Goal: Check status: Check status

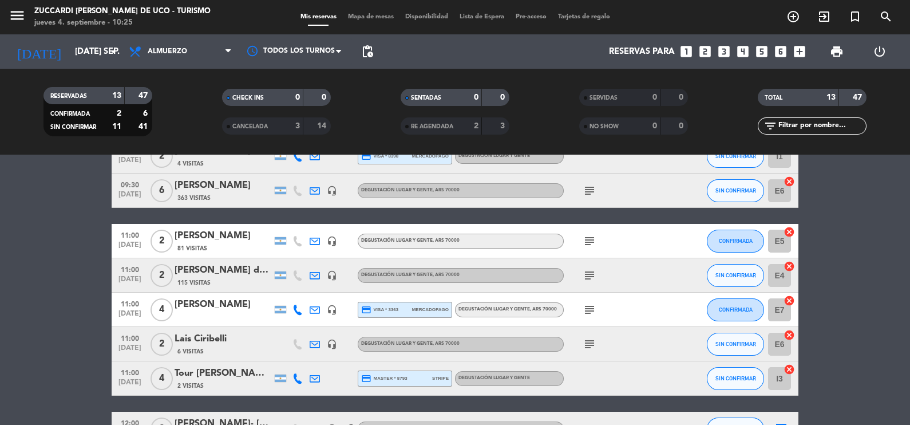
scroll to position [71, 0]
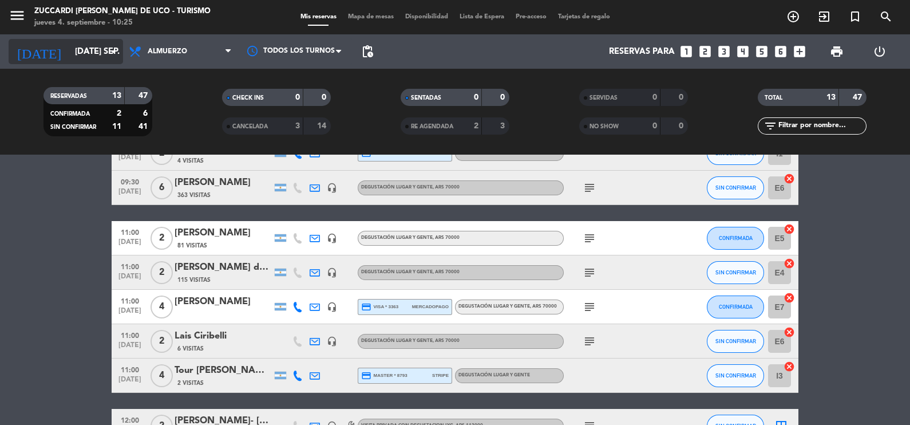
click at [116, 50] on icon "arrow_drop_down" at bounding box center [113, 52] width 14 height 14
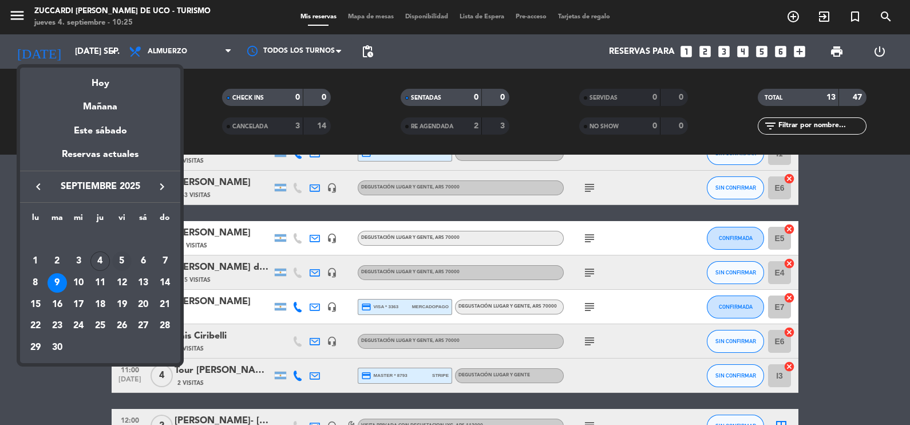
click at [122, 260] on div "5" at bounding box center [121, 260] width 19 height 19
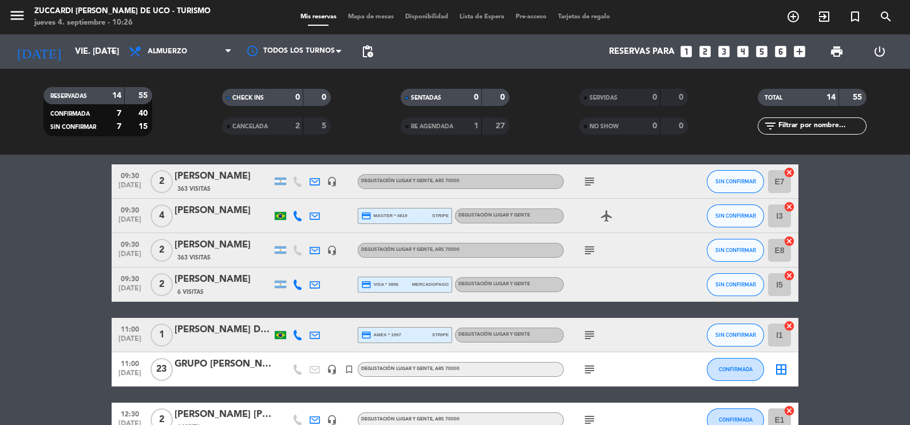
scroll to position [42, 0]
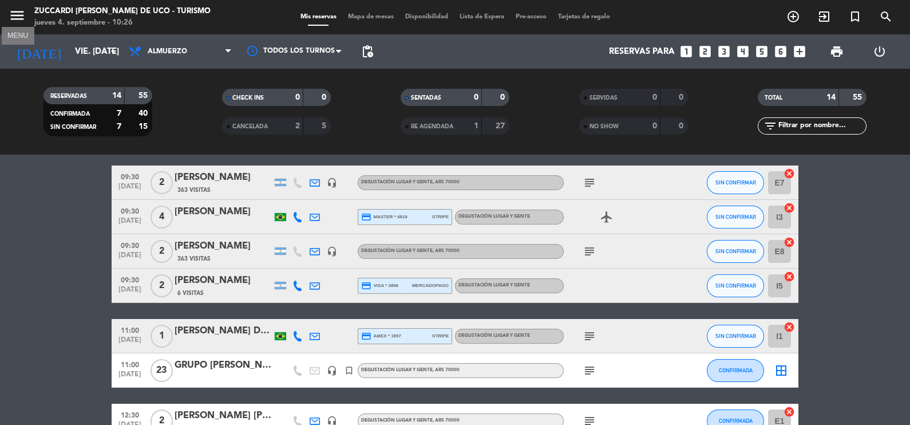
click at [19, 15] on icon "menu" at bounding box center [17, 15] width 17 height 17
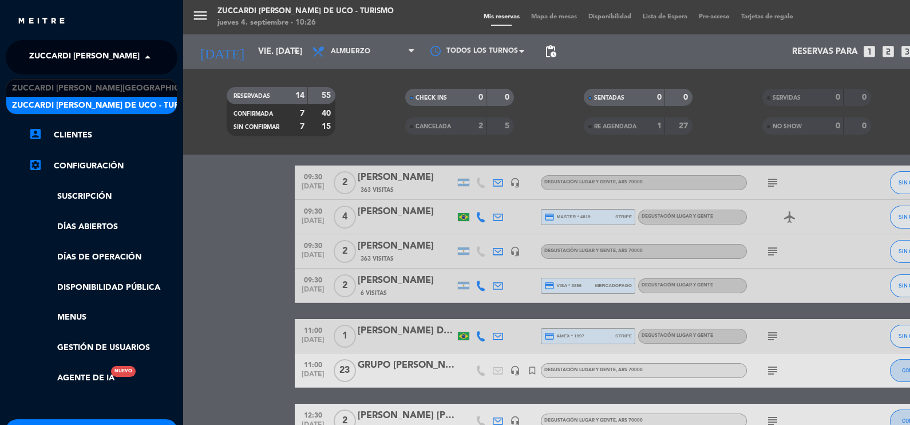
click at [149, 54] on span at bounding box center [150, 57] width 19 height 24
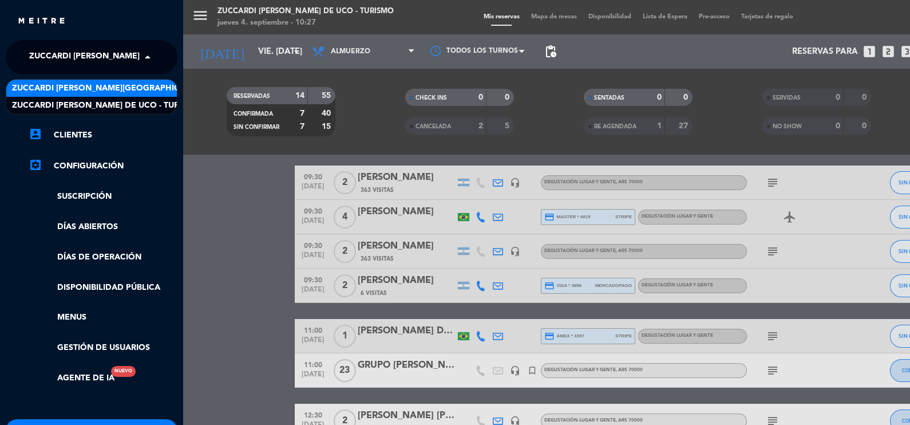
click at [141, 89] on span "Zuccardi [PERSON_NAME][GEOGRAPHIC_DATA] - Restaurant [PERSON_NAME][GEOGRAPHIC_D…" at bounding box center [215, 88] width 407 height 13
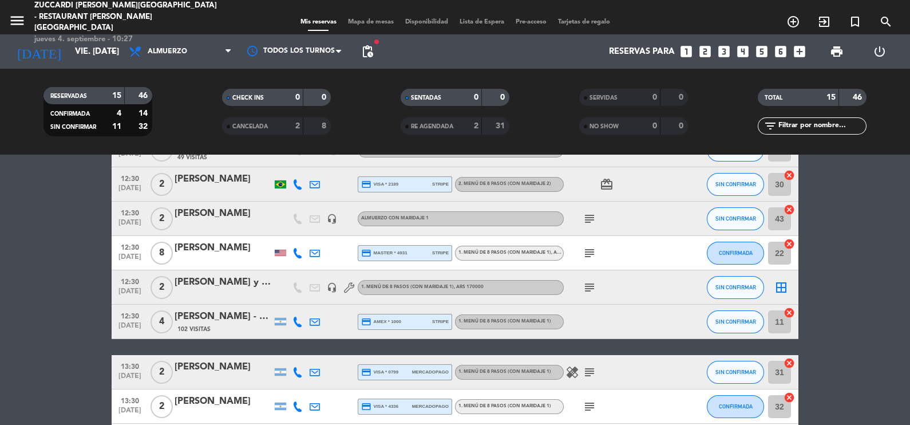
scroll to position [74, 0]
click at [204, 282] on div "[PERSON_NAME] y [PERSON_NAME]" at bounding box center [223, 282] width 97 height 15
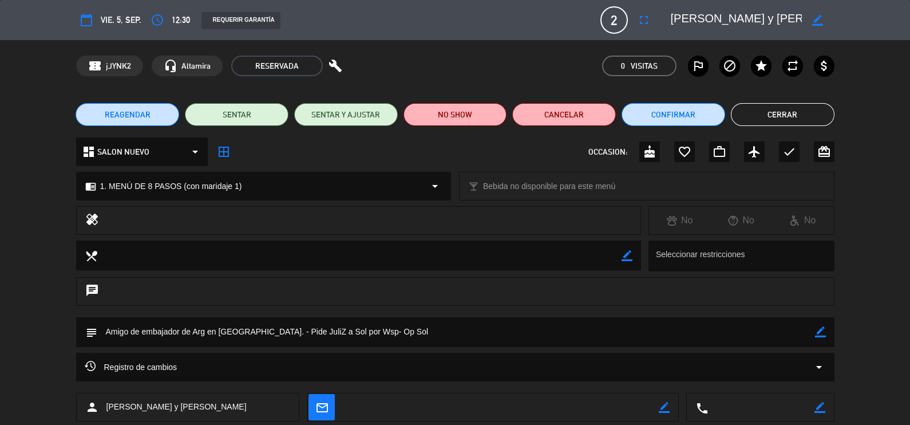
click at [795, 116] on button "Cerrar" at bounding box center [783, 114] width 104 height 23
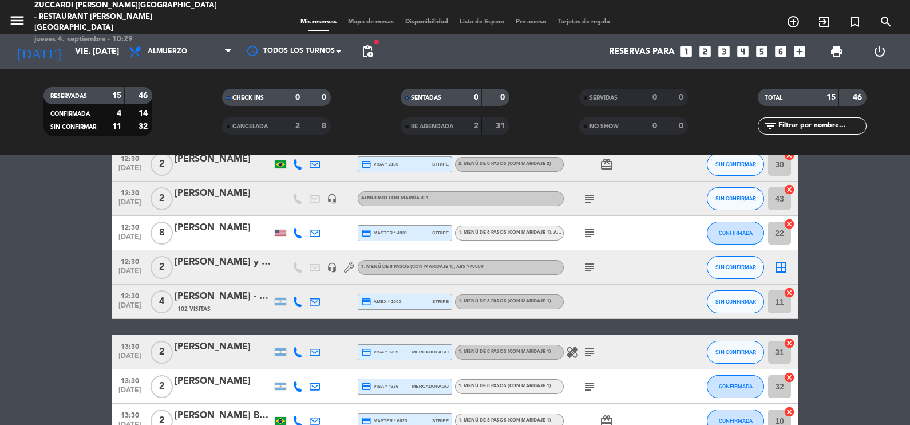
scroll to position [94, 0]
click at [114, 50] on icon "arrow_drop_down" at bounding box center [113, 52] width 14 height 14
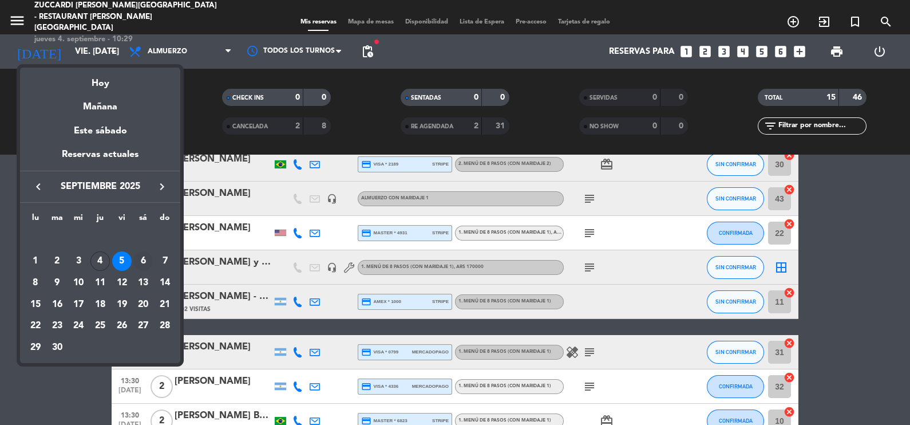
click at [142, 257] on div "6" at bounding box center [142, 260] width 19 height 19
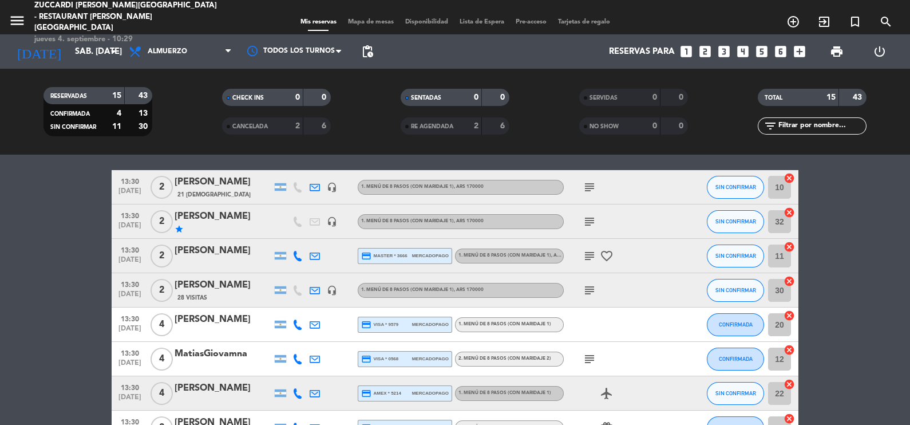
scroll to position [296, 0]
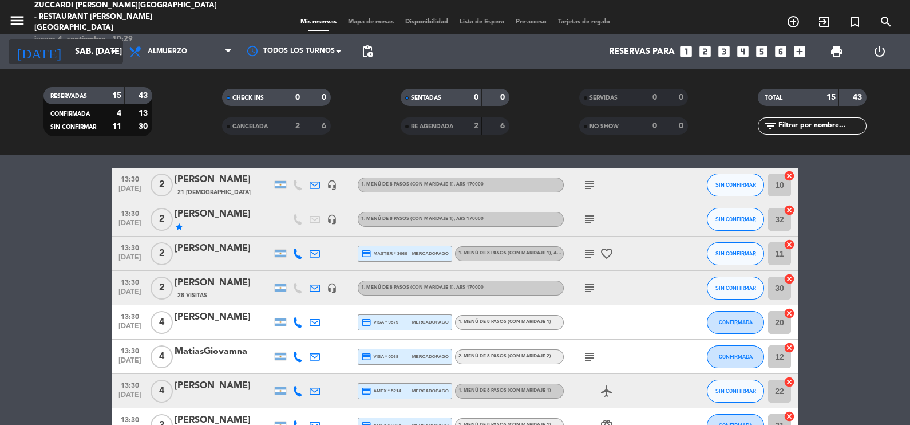
click at [113, 47] on icon "arrow_drop_down" at bounding box center [113, 52] width 14 height 14
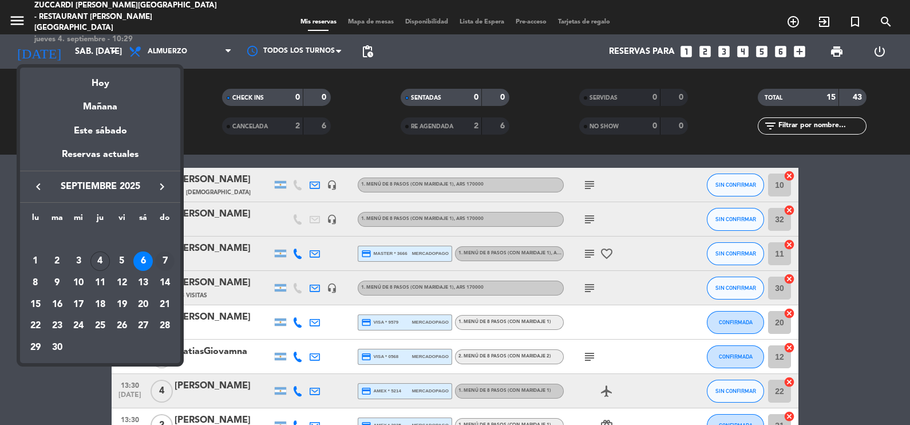
click at [167, 259] on div "7" at bounding box center [164, 260] width 19 height 19
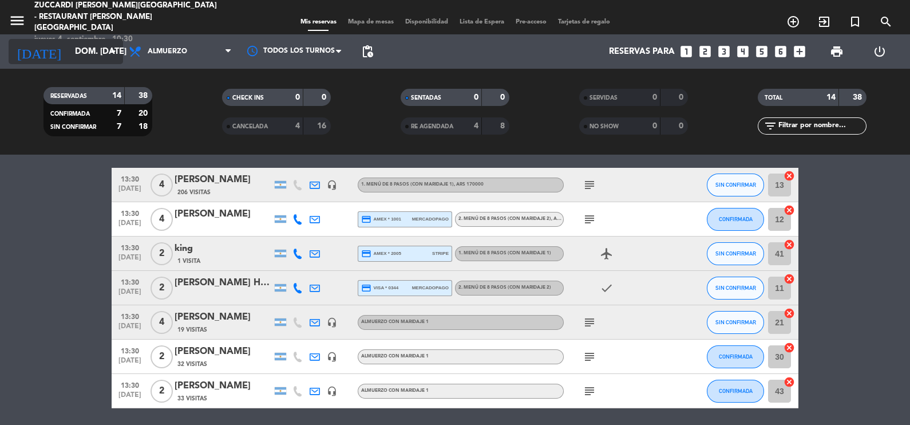
click at [116, 49] on icon "arrow_drop_down" at bounding box center [113, 52] width 14 height 14
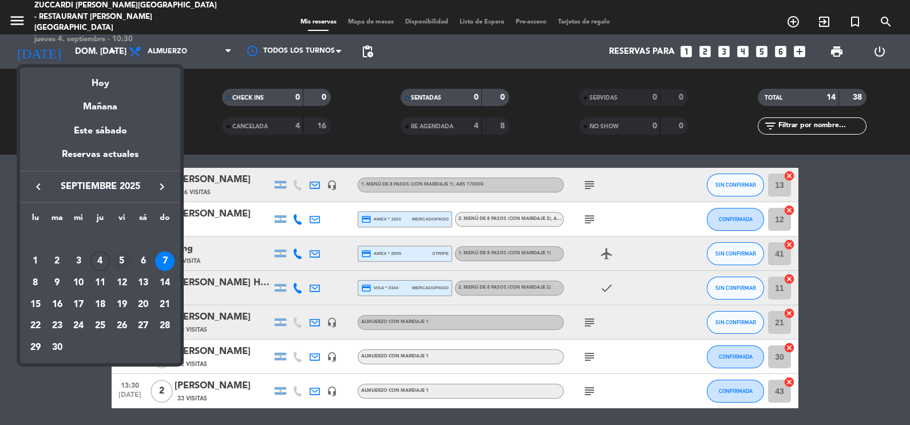
click at [123, 261] on div "5" at bounding box center [121, 260] width 19 height 19
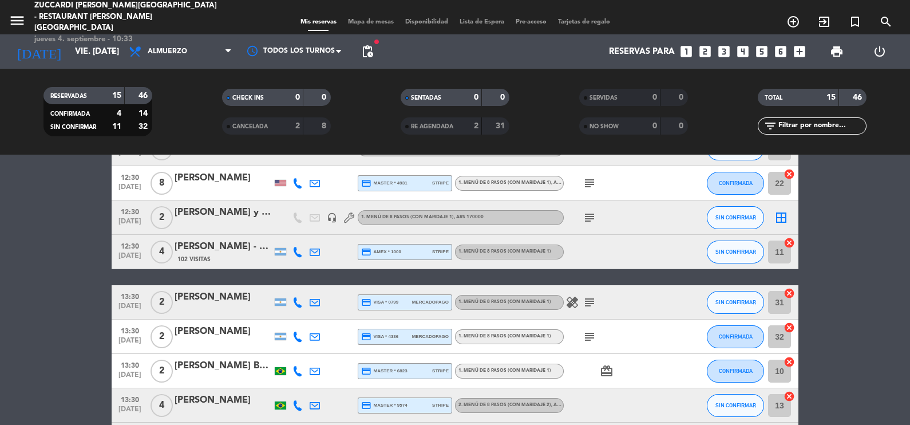
scroll to position [141, 0]
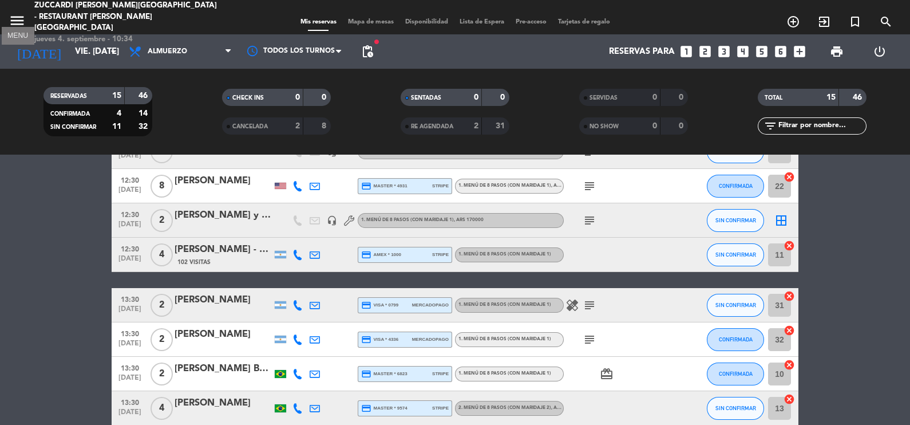
click at [18, 18] on icon "menu" at bounding box center [17, 20] width 17 height 17
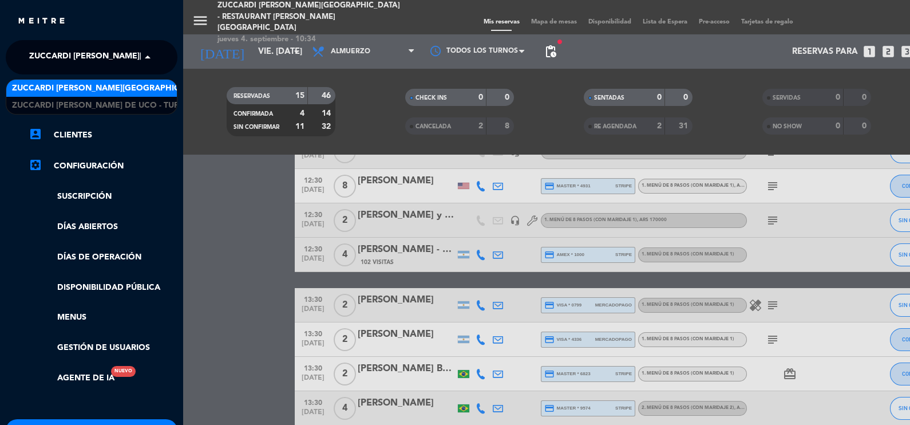
click at [145, 55] on span at bounding box center [150, 57] width 19 height 24
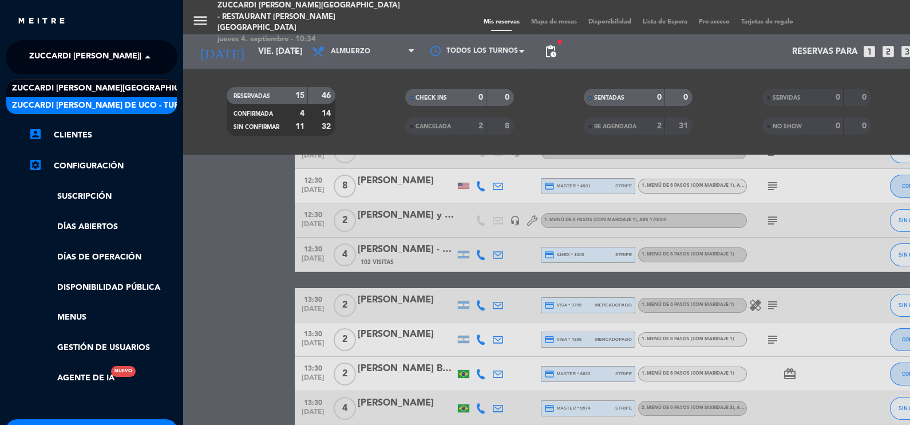
click at [147, 101] on span "Zuccardi [PERSON_NAME] de Uco - Turismo" at bounding box center [106, 105] width 188 height 13
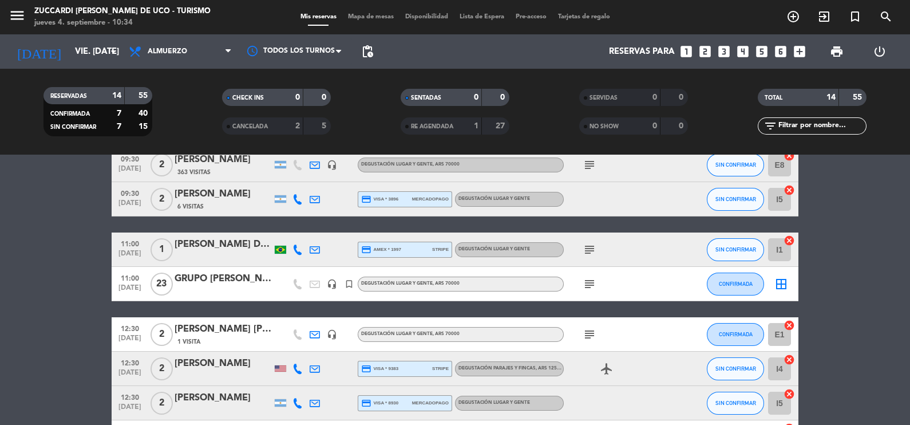
scroll to position [129, 0]
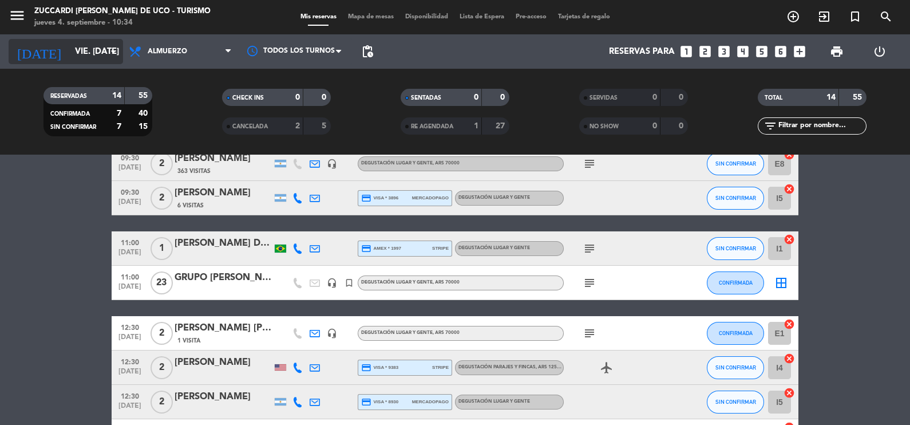
click at [113, 52] on icon "arrow_drop_down" at bounding box center [113, 52] width 14 height 14
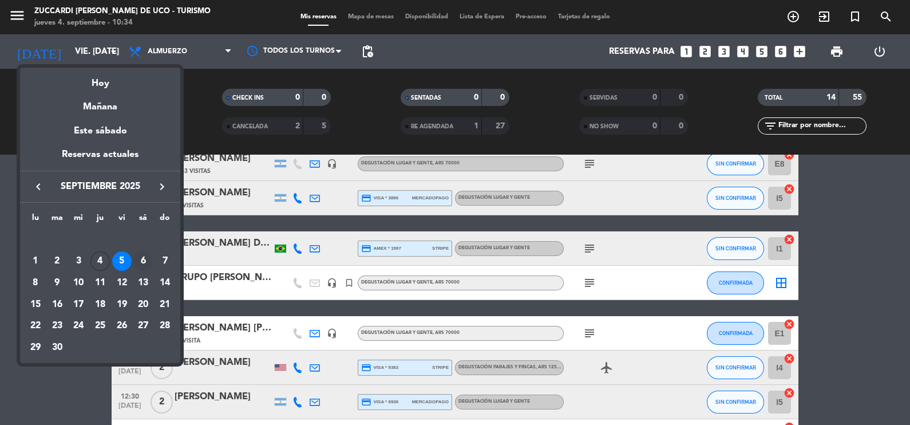
click at [146, 260] on div "6" at bounding box center [142, 260] width 19 height 19
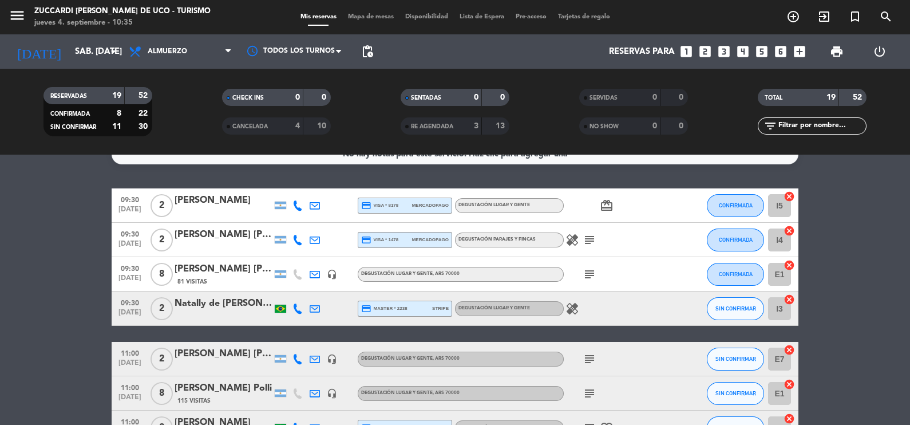
scroll to position [0, 0]
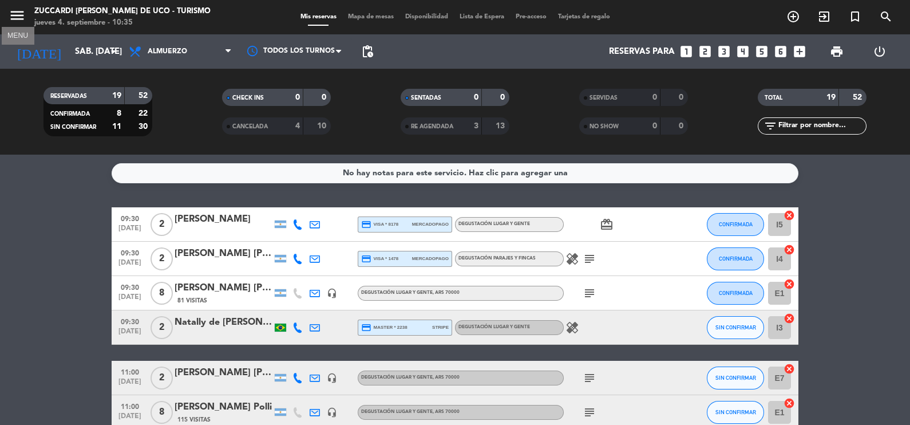
click at [13, 14] on icon "menu" at bounding box center [17, 15] width 17 height 17
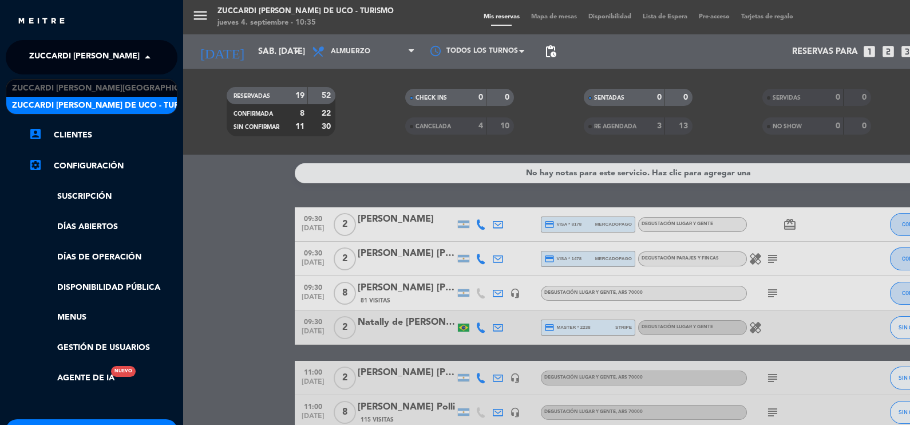
click at [149, 54] on span at bounding box center [150, 57] width 19 height 24
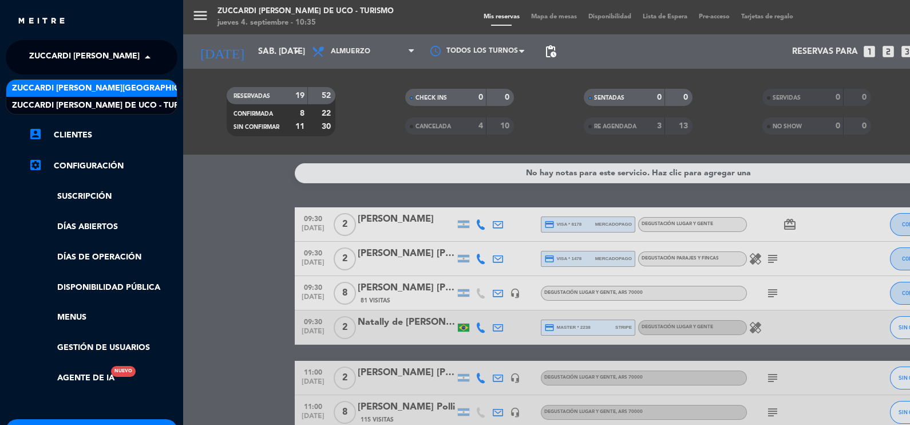
click at [149, 94] on span "Zuccardi [PERSON_NAME][GEOGRAPHIC_DATA] - Restaurant [PERSON_NAME][GEOGRAPHIC_D…" at bounding box center [215, 88] width 407 height 13
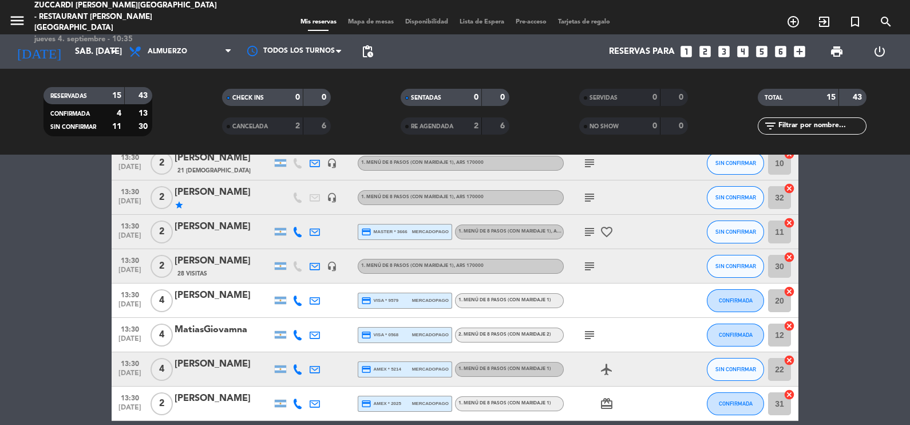
scroll to position [370, 0]
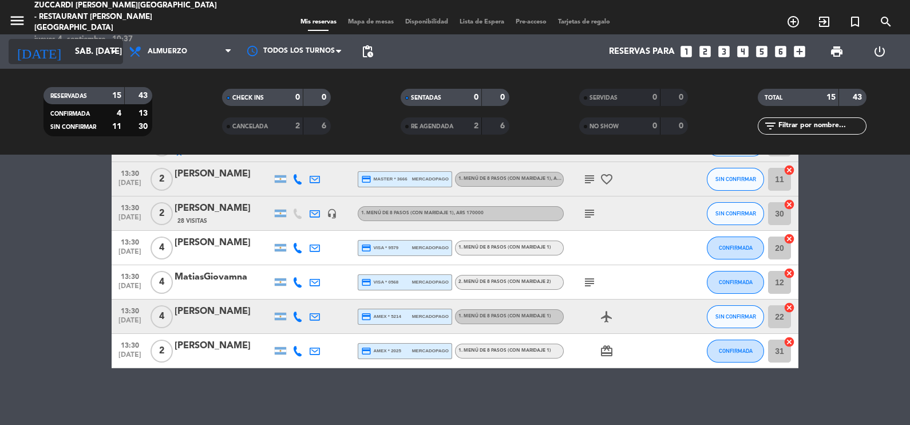
click at [116, 51] on icon "arrow_drop_down" at bounding box center [113, 52] width 14 height 14
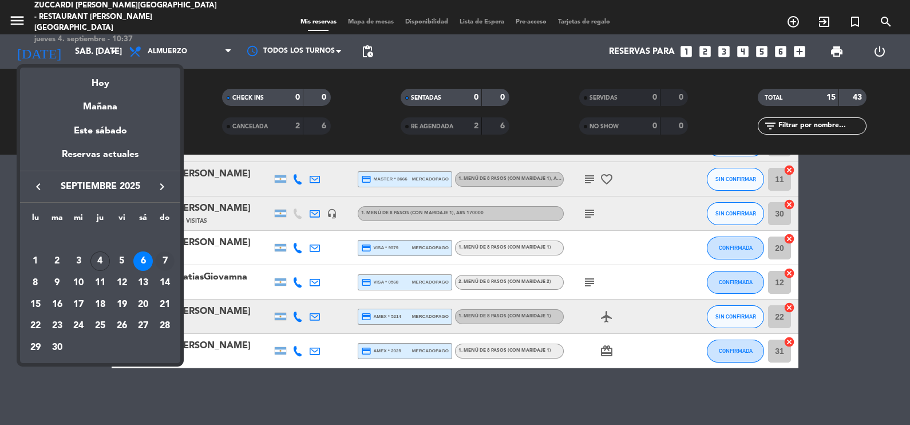
click at [161, 261] on div "7" at bounding box center [164, 260] width 19 height 19
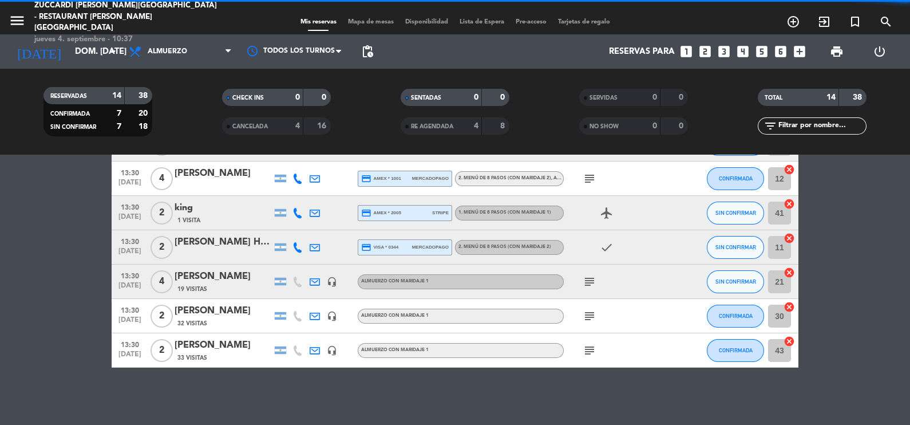
scroll to position [336, 0]
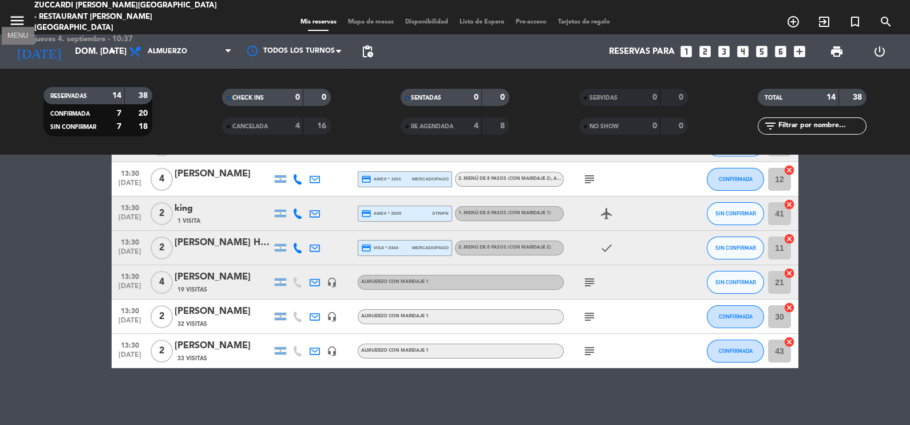
click at [17, 18] on icon "menu" at bounding box center [17, 20] width 17 height 17
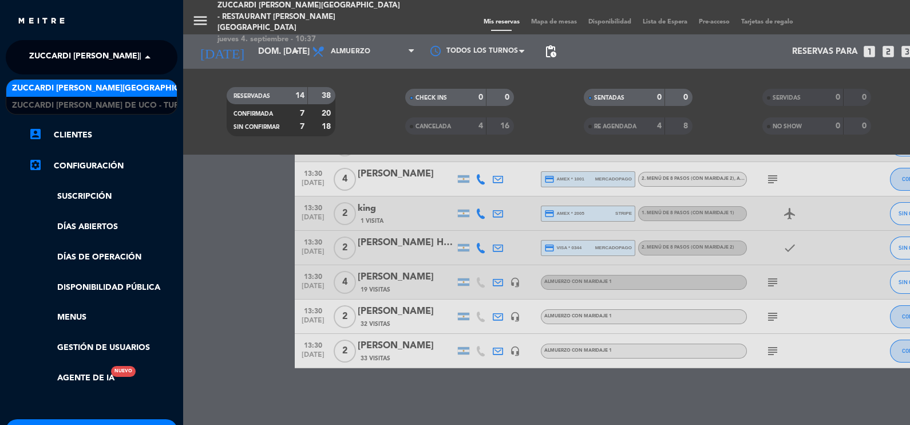
click at [144, 61] on span at bounding box center [150, 57] width 19 height 24
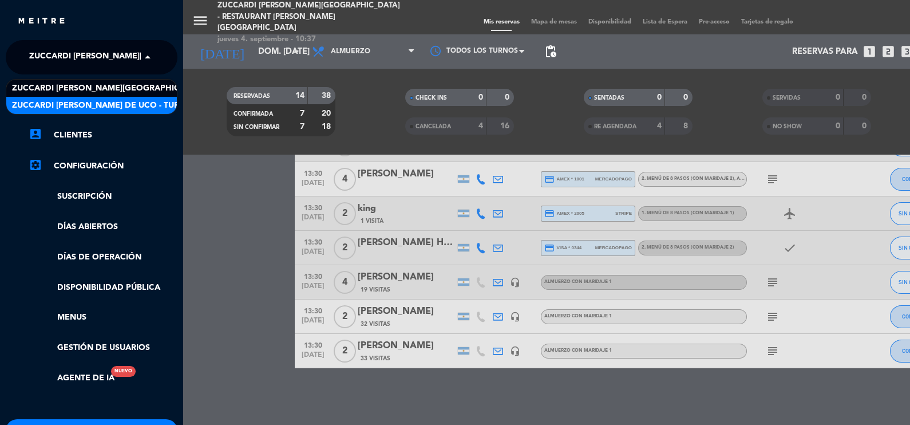
click at [143, 99] on span "Zuccardi [PERSON_NAME] de Uco - Turismo" at bounding box center [106, 105] width 188 height 13
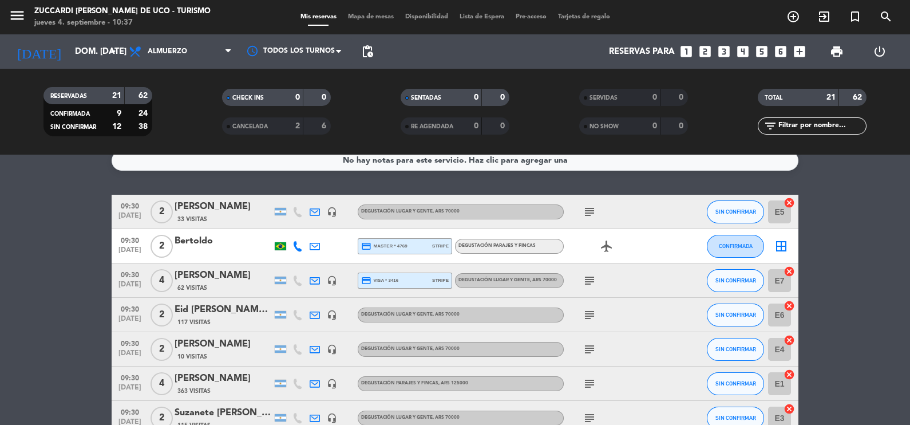
scroll to position [8, 0]
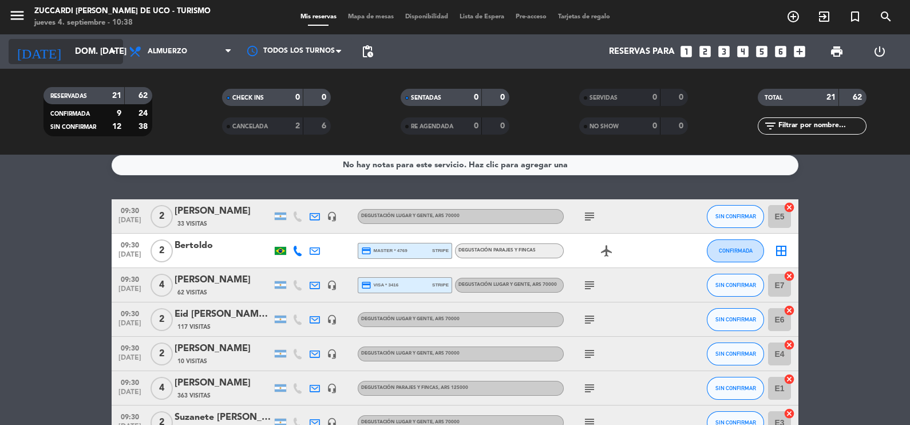
click at [113, 49] on icon "arrow_drop_down" at bounding box center [113, 52] width 14 height 14
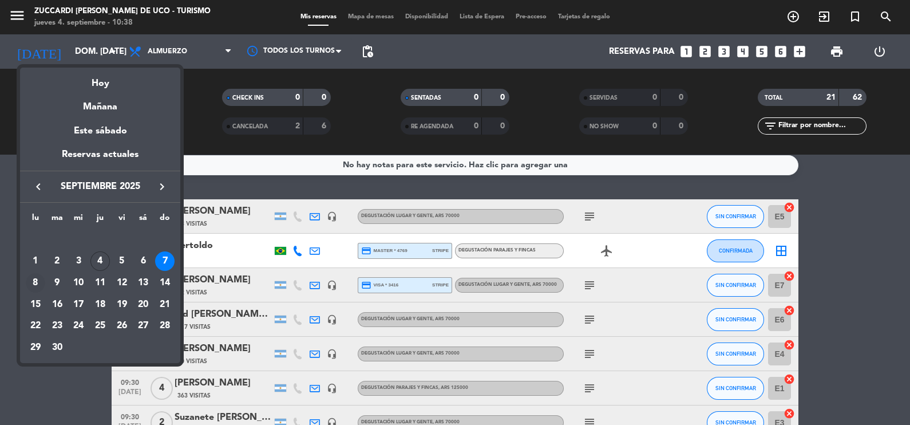
click at [34, 281] on div "8" at bounding box center [35, 282] width 19 height 19
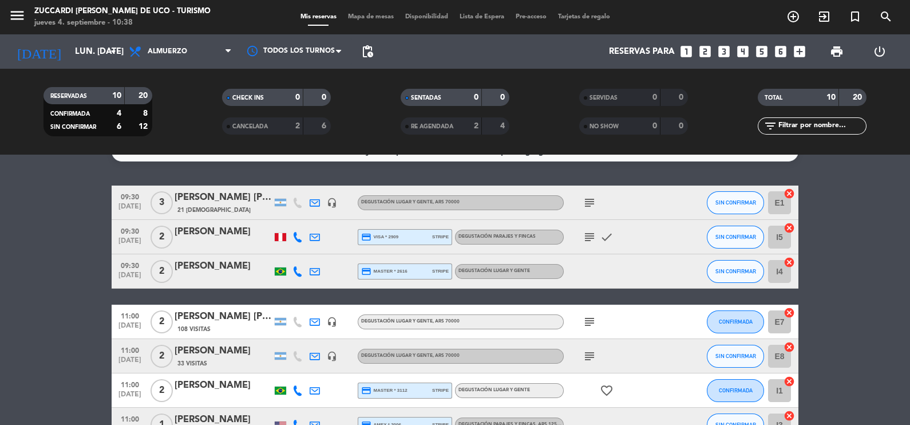
scroll to position [0, 0]
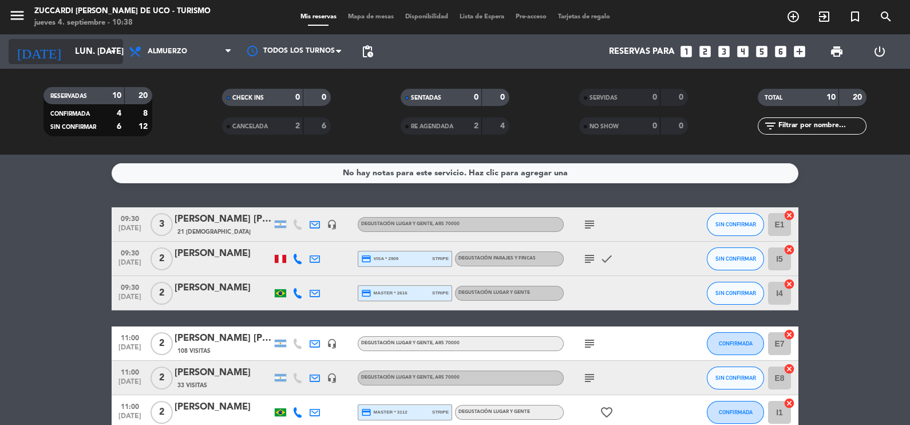
click at [114, 46] on icon "arrow_drop_down" at bounding box center [113, 52] width 14 height 14
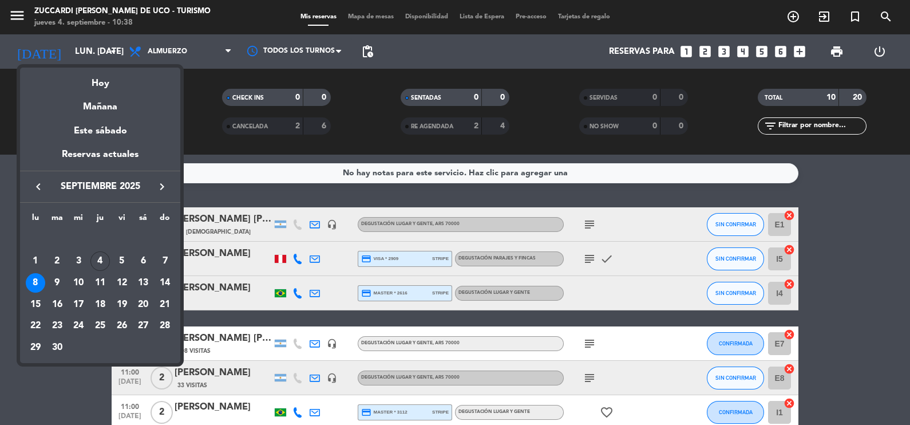
click at [16, 15] on div at bounding box center [455, 212] width 910 height 425
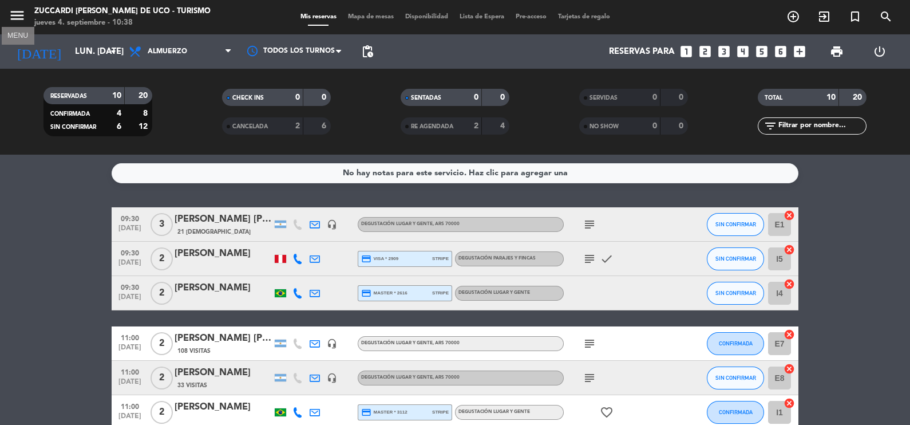
click at [17, 18] on icon "menu" at bounding box center [17, 15] width 17 height 17
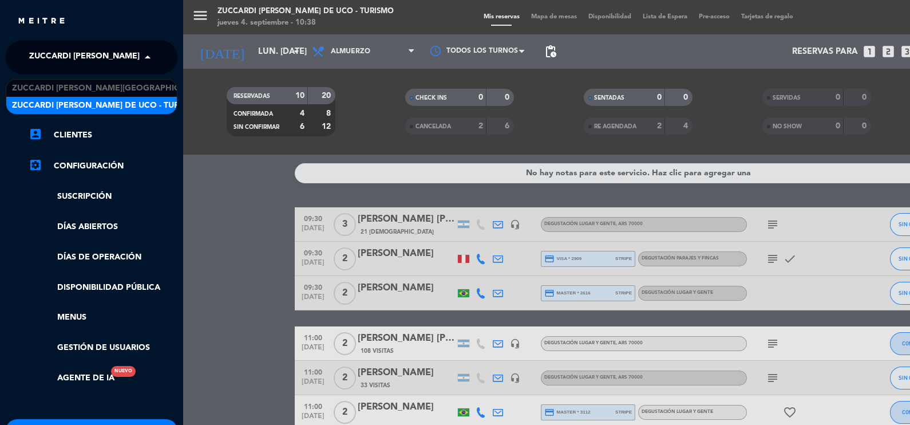
click at [143, 56] on span at bounding box center [150, 57] width 19 height 24
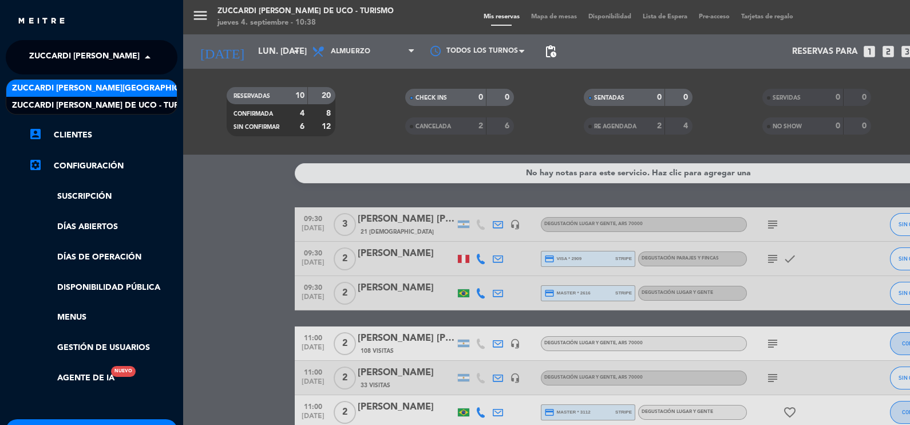
click at [143, 83] on span "Zuccardi [PERSON_NAME][GEOGRAPHIC_DATA] - Restaurant [PERSON_NAME][GEOGRAPHIC_D…" at bounding box center [215, 88] width 407 height 13
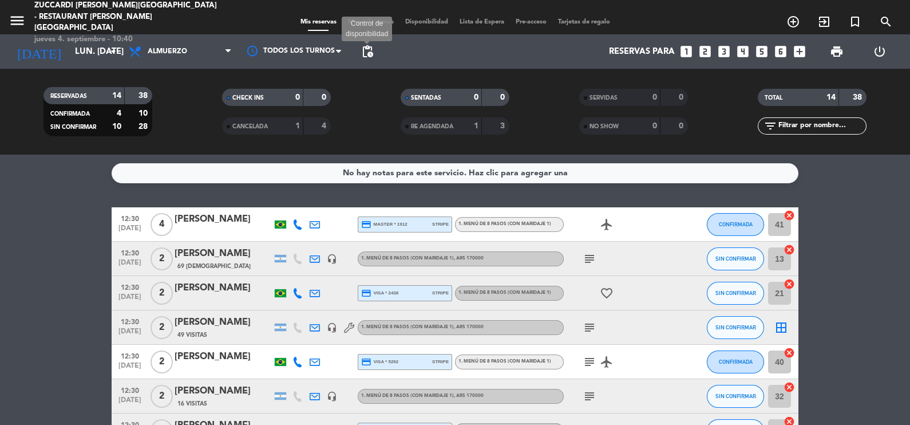
click at [367, 50] on span "pending_actions" at bounding box center [367, 52] width 14 height 14
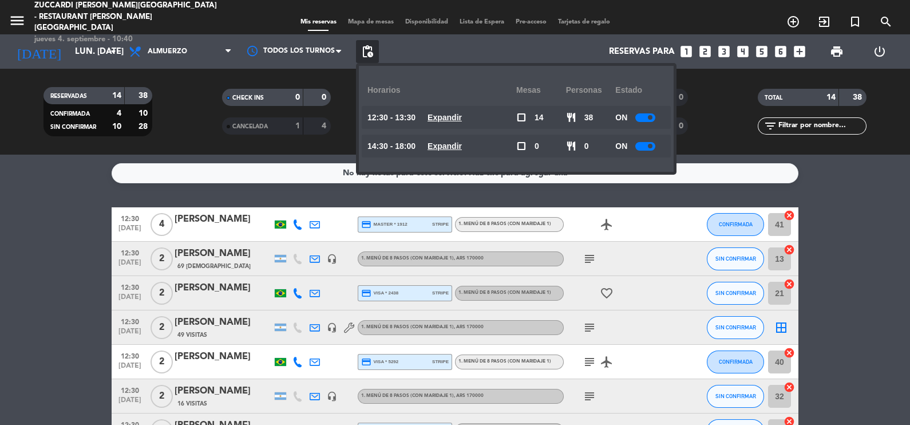
click at [367, 50] on span "pending_actions" at bounding box center [367, 52] width 14 height 14
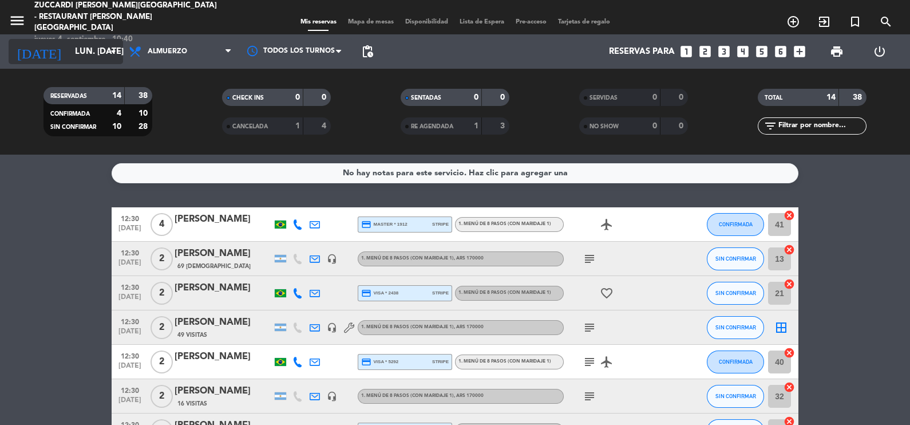
click at [114, 50] on icon "arrow_drop_down" at bounding box center [113, 52] width 14 height 14
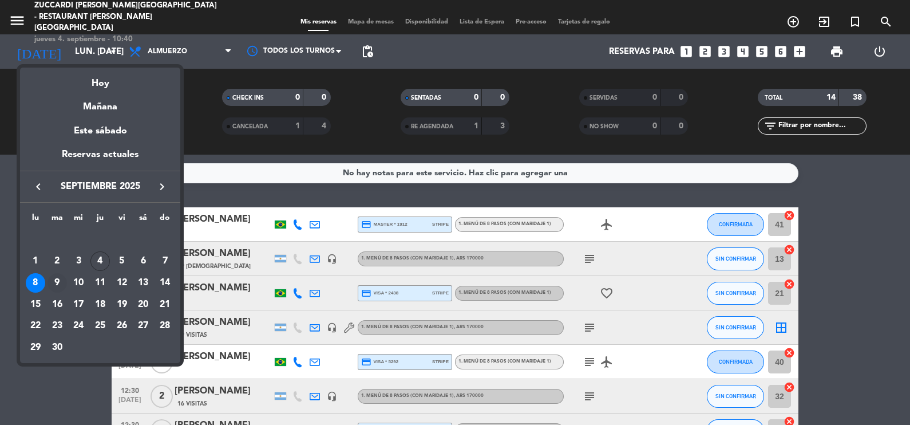
click at [59, 283] on div "9" at bounding box center [56, 282] width 19 height 19
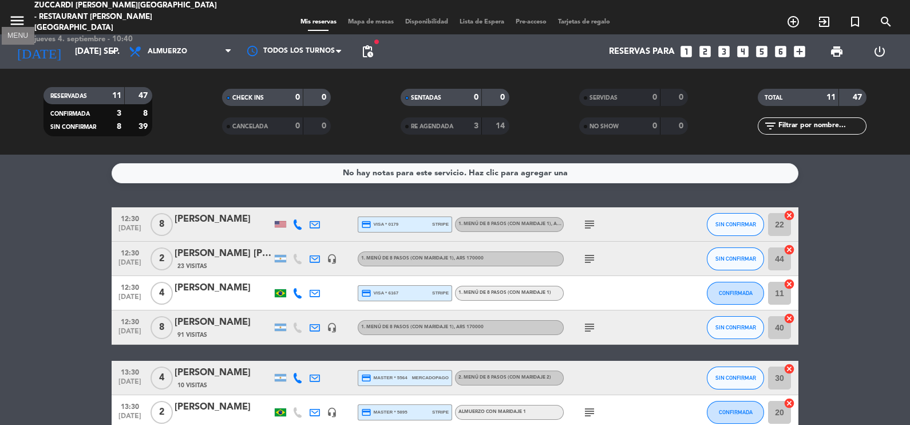
click at [17, 13] on icon "menu" at bounding box center [17, 20] width 17 height 17
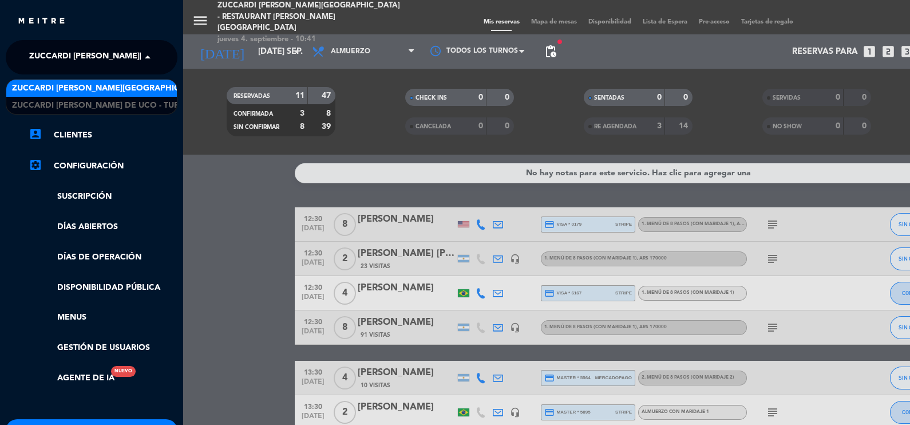
click at [144, 57] on span at bounding box center [150, 57] width 19 height 24
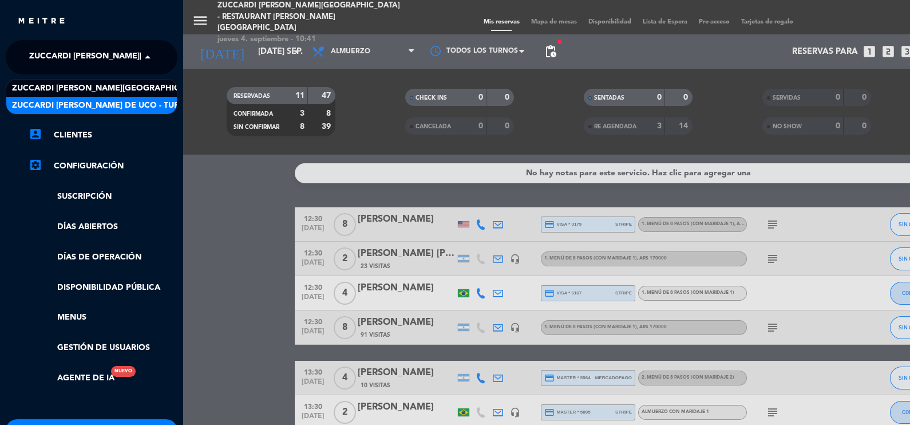
click at [141, 106] on span "Zuccardi [PERSON_NAME] de Uco - Turismo" at bounding box center [106, 105] width 188 height 13
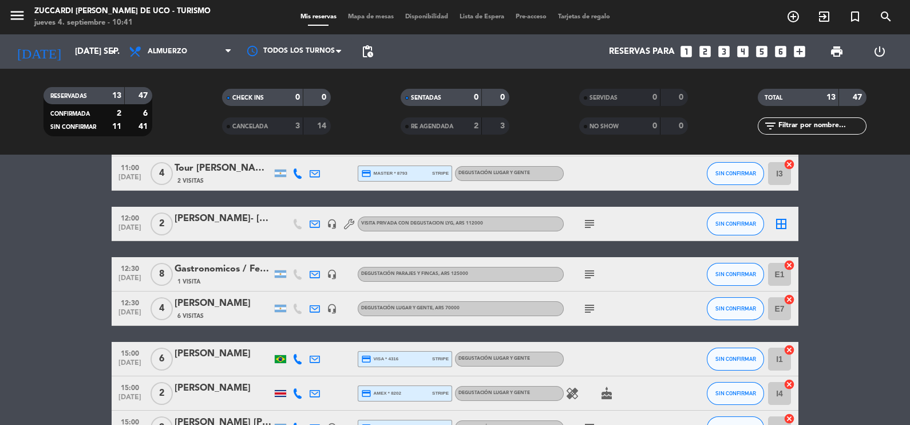
click at [34, 269] on bookings-row "09:30 [DATE] 2 [PERSON_NAME] 4 Visitas credit_card visa * 8398 mercadopago Degu…" at bounding box center [455, 189] width 910 height 510
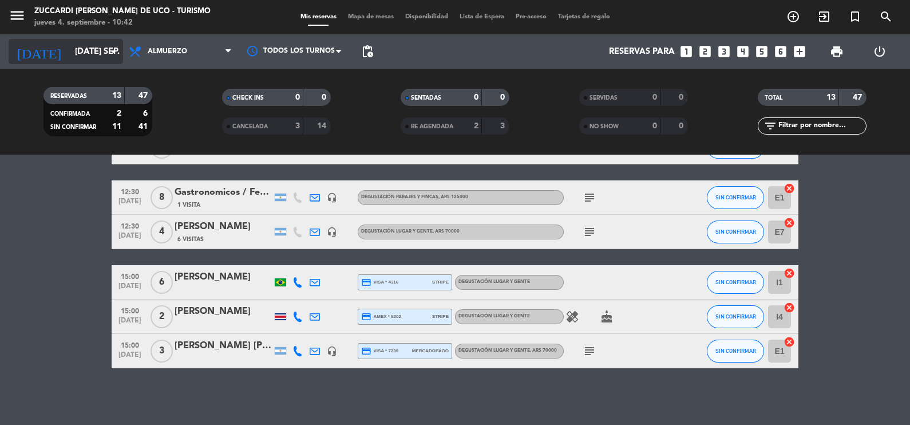
click at [112, 47] on icon "arrow_drop_down" at bounding box center [113, 52] width 14 height 14
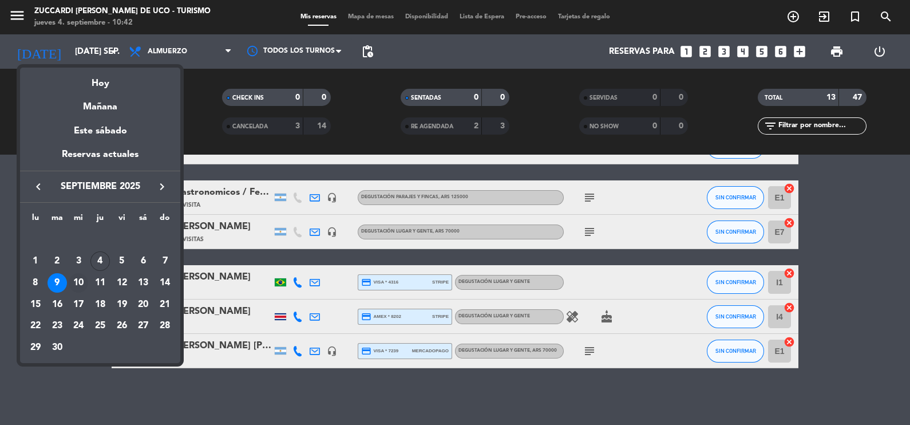
click at [80, 279] on div "10" at bounding box center [78, 282] width 19 height 19
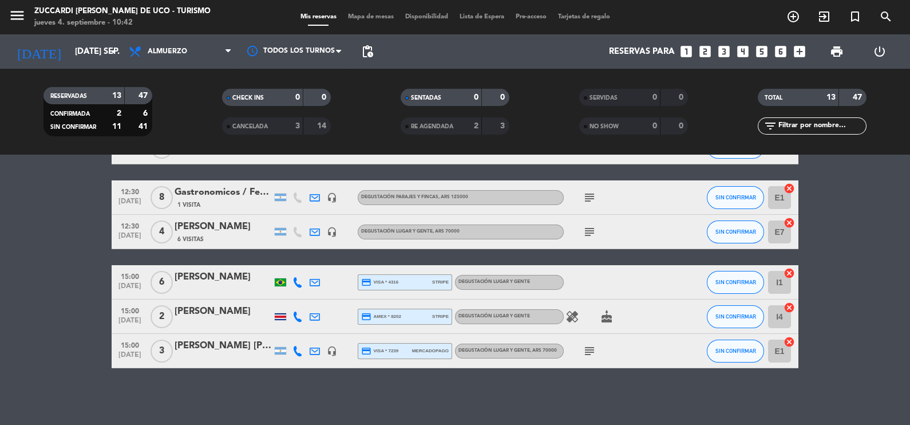
type input "mié. [DATE]"
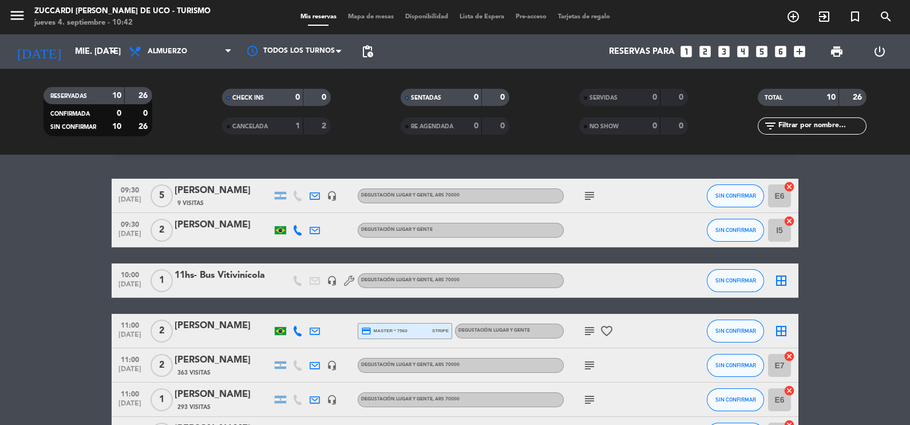
scroll to position [28, 0]
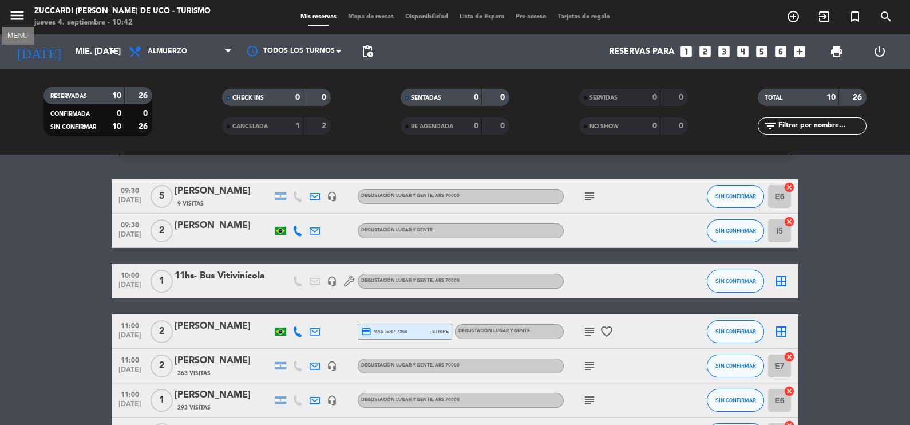
click at [20, 19] on icon "menu" at bounding box center [17, 15] width 17 height 17
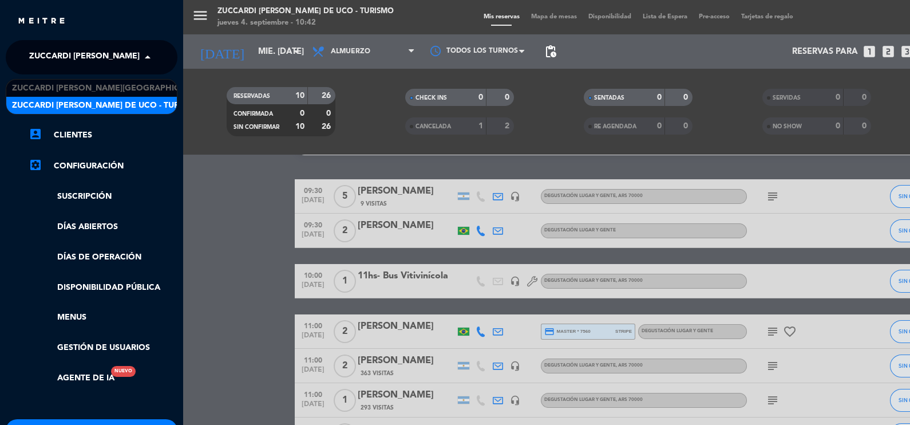
click at [145, 57] on span at bounding box center [150, 57] width 19 height 24
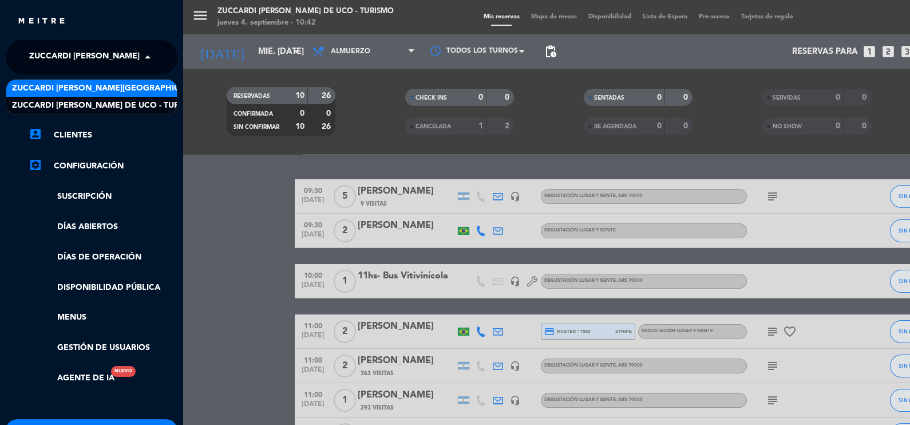
click at [141, 90] on span "Zuccardi [PERSON_NAME][GEOGRAPHIC_DATA] - Restaurant [PERSON_NAME][GEOGRAPHIC_D…" at bounding box center [215, 88] width 407 height 13
